Goal: Find specific page/section: Find specific page/section

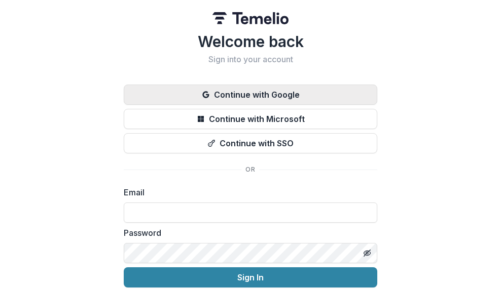
click at [259, 92] on button "Continue with Google" at bounding box center [250, 95] width 253 height 20
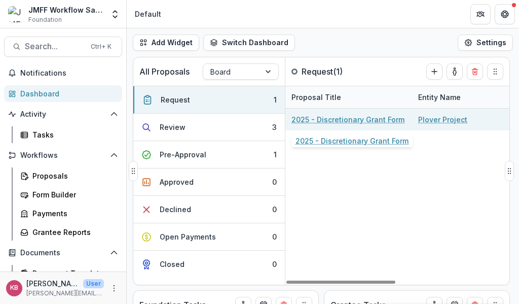
click at [358, 120] on link "2025 - Discretionary Grant Form" at bounding box center [347, 119] width 113 height 11
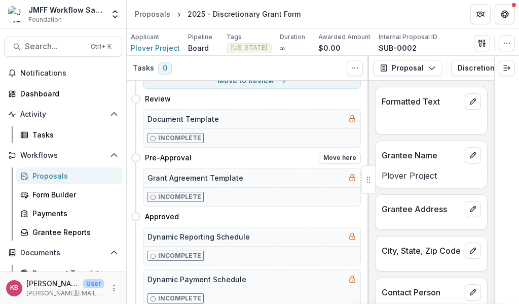
scroll to position [101, 0]
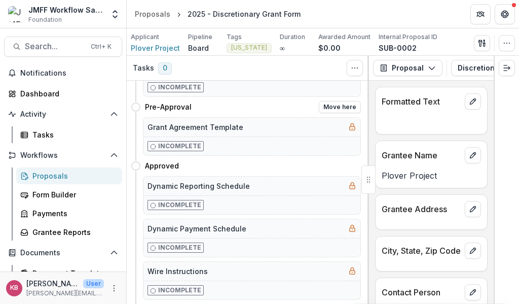
click at [251, 130] on div "Grant Agreement Template" at bounding box center [251, 127] width 217 height 19
click at [184, 154] on div "Incomplete" at bounding box center [251, 145] width 217 height 19
click at [189, 145] on p "Incomplete" at bounding box center [179, 145] width 43 height 9
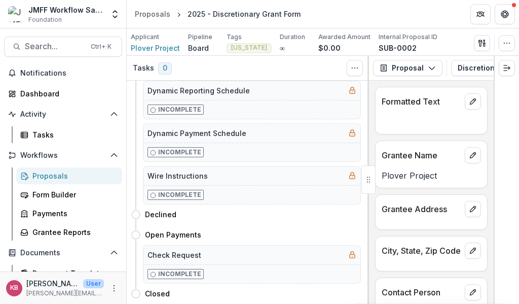
scroll to position [146, 0]
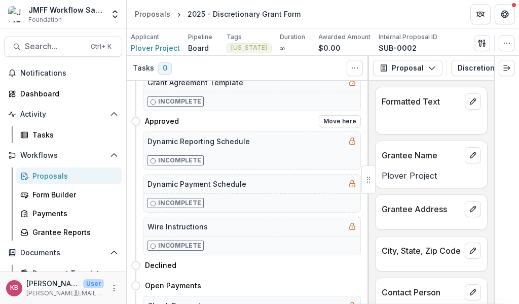
click at [214, 134] on div "Dynamic Reporting Schedule" at bounding box center [251, 141] width 217 height 19
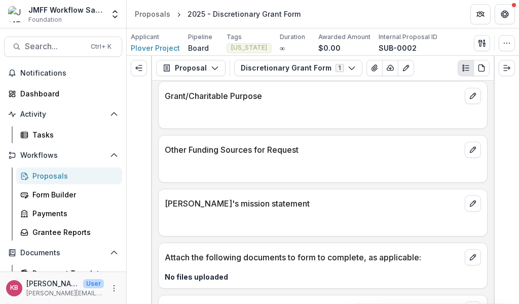
scroll to position [507, 0]
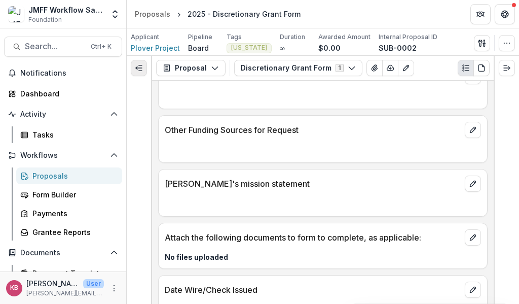
click at [144, 71] on button "Expand left" at bounding box center [139, 68] width 16 height 16
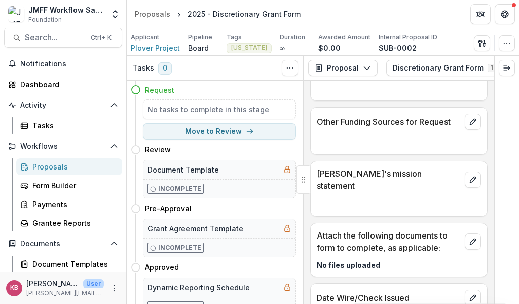
scroll to position [0, 0]
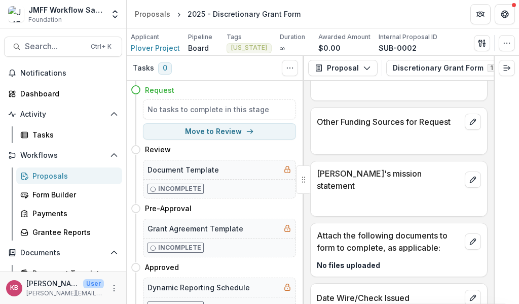
click at [80, 12] on div "JMFF Workflow Sandbox" at bounding box center [66, 10] width 76 height 11
click at [31, 20] on span "Foundation" at bounding box center [44, 19] width 33 height 9
click at [115, 18] on icon "Open entity switcher" at bounding box center [115, 14] width 10 height 10
